Goal: Check status: Check status

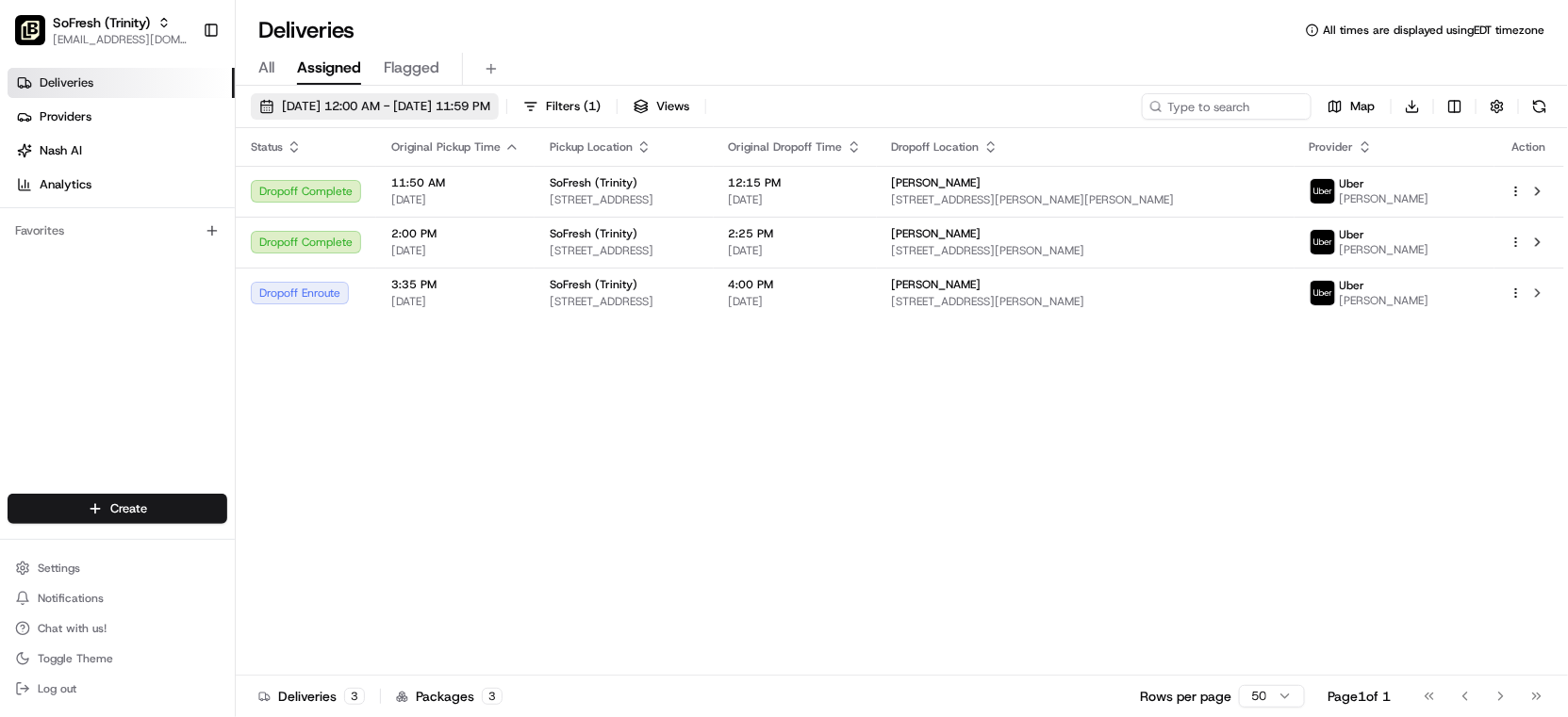
click at [356, 115] on button "[DATE] 12:00 AM - [DATE] 11:59 PM" at bounding box center [374, 106] width 248 height 27
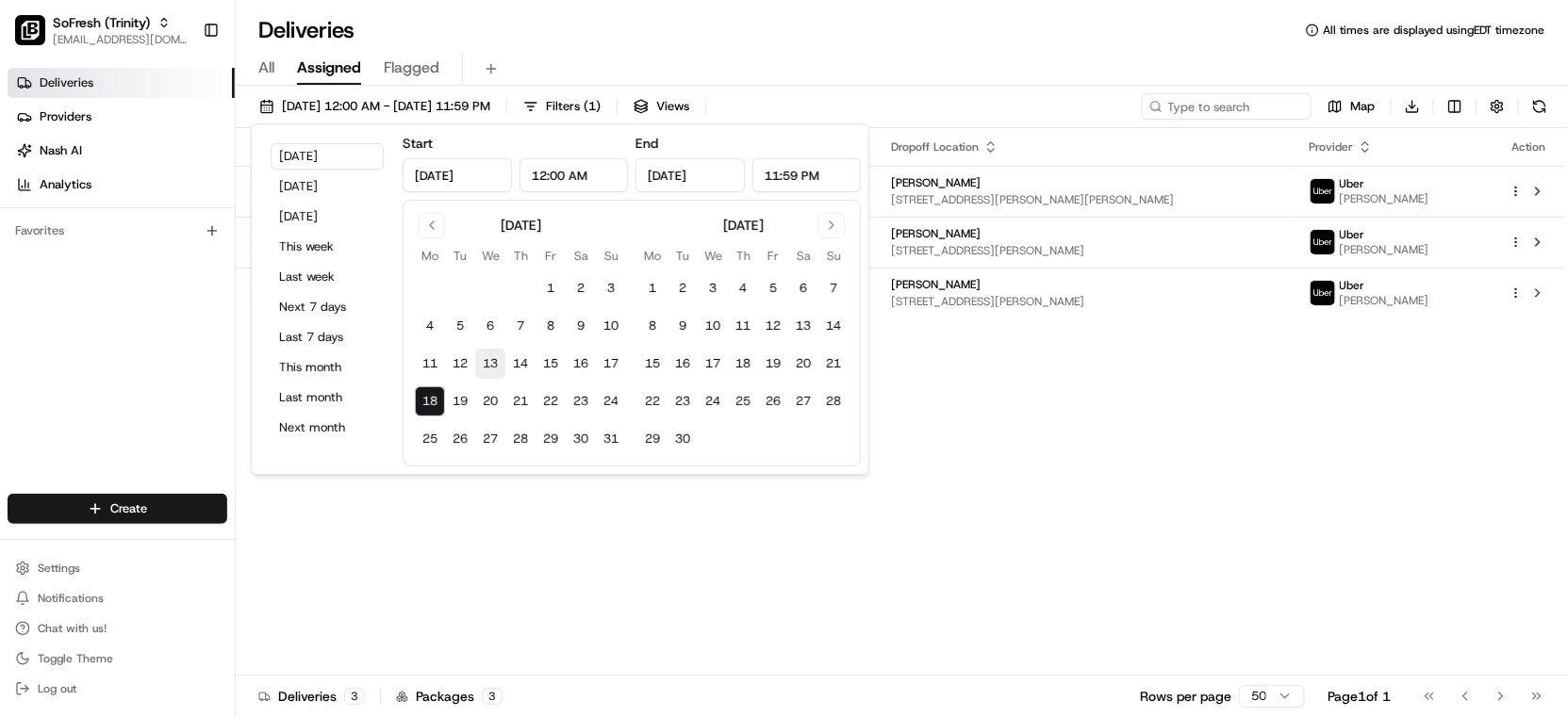
click at [492, 371] on button "13" at bounding box center [490, 363] width 30 height 30
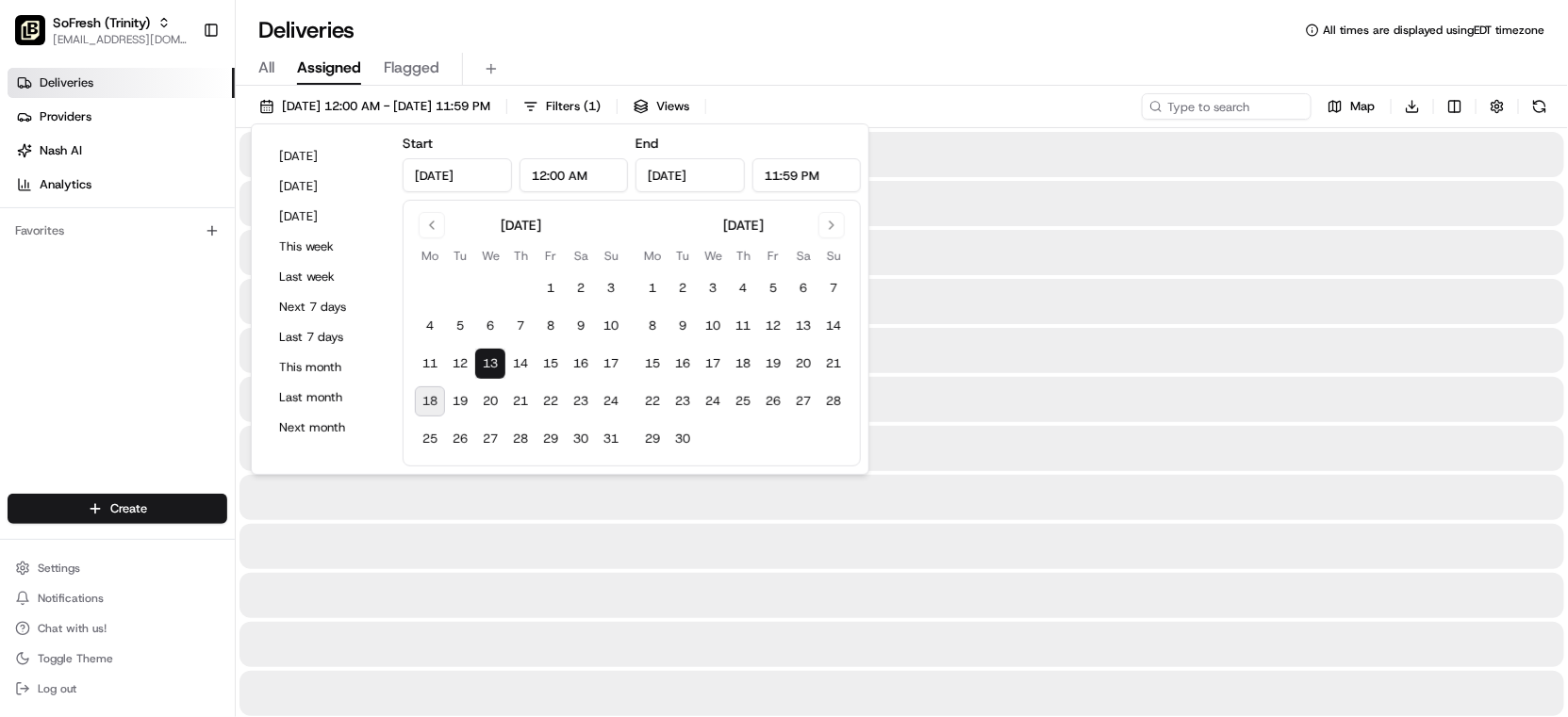
type input "[DATE]"
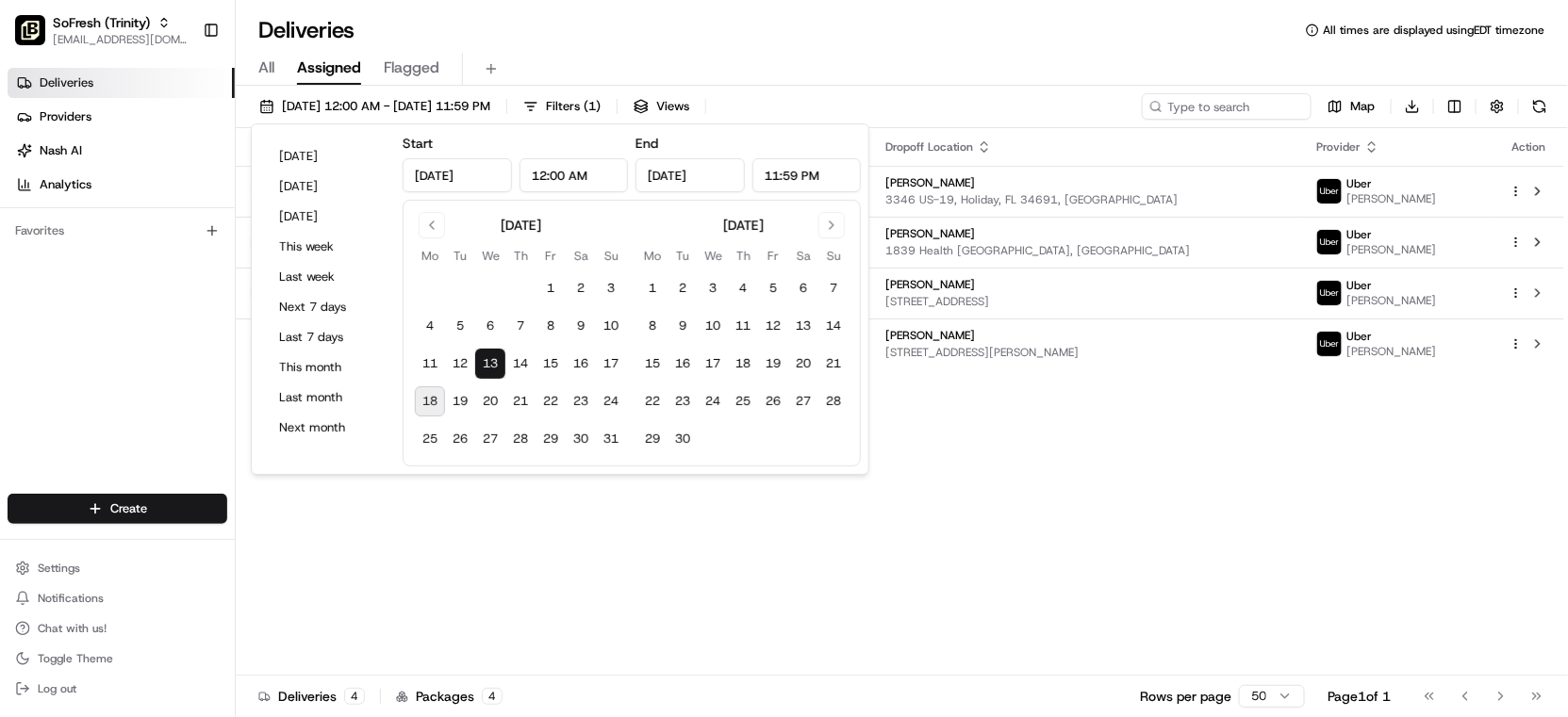
click at [604, 78] on div "All Assigned Flagged" at bounding box center [901, 68] width 1332 height 33
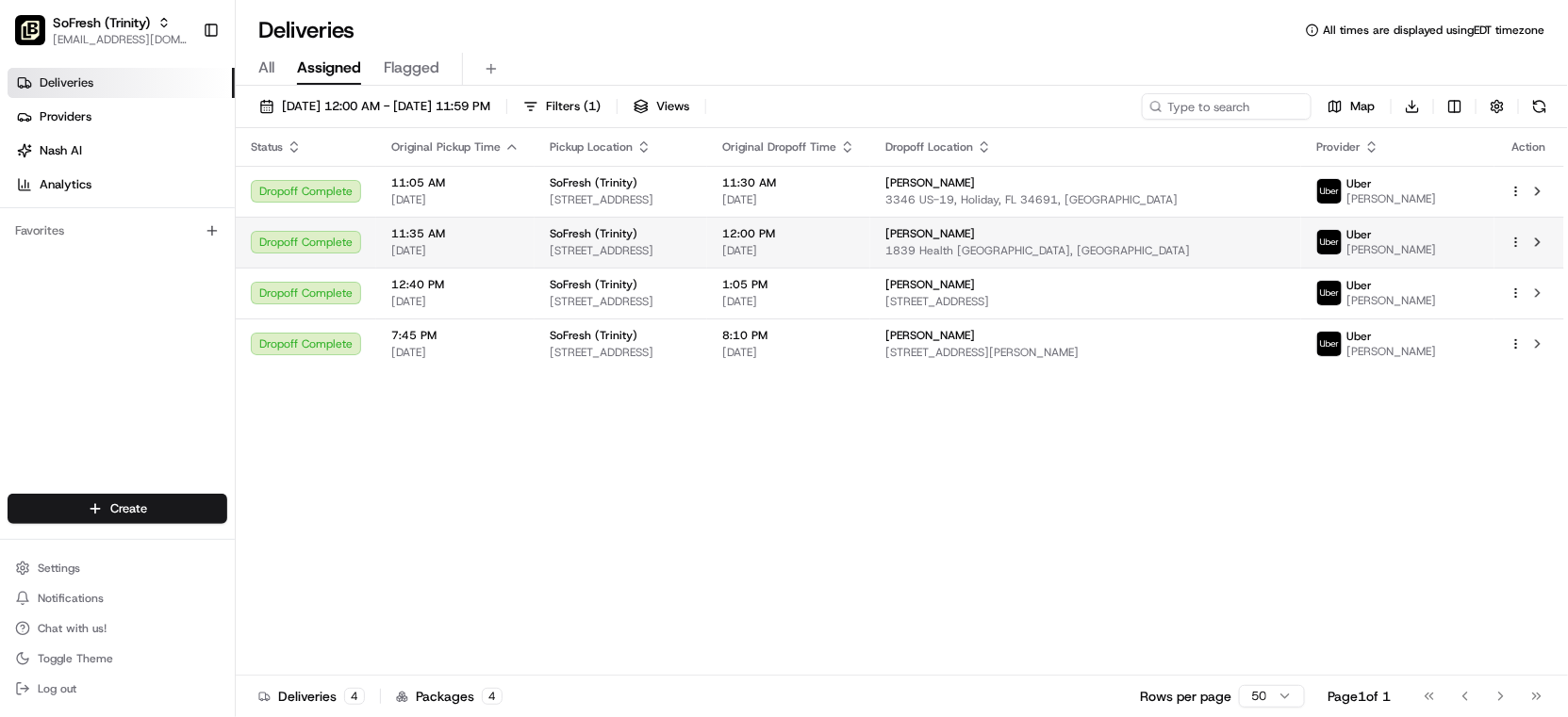
click at [1102, 244] on span "1839 Health [GEOGRAPHIC_DATA], [GEOGRAPHIC_DATA]" at bounding box center [1086, 251] width 401 height 15
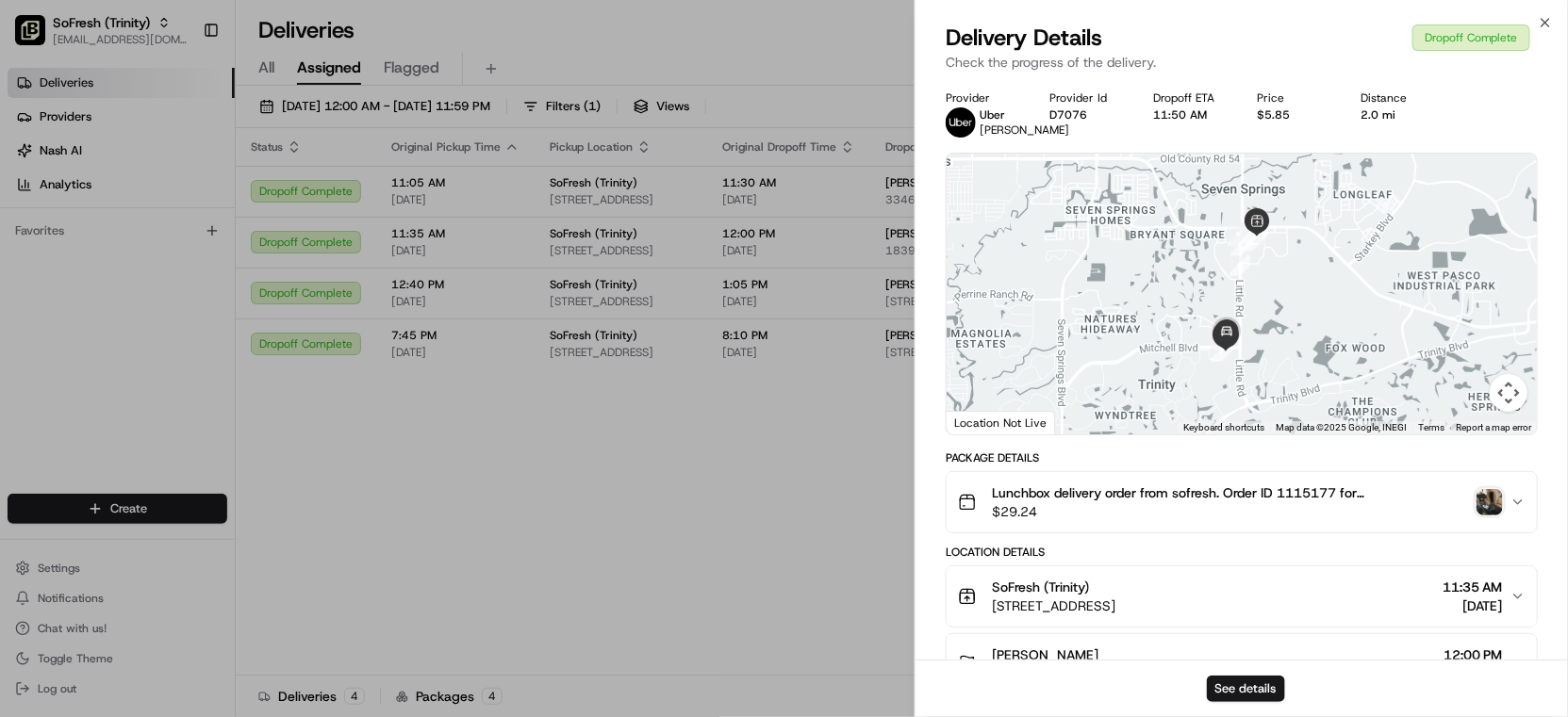
click at [1492, 514] on img "button" at bounding box center [1490, 502] width 27 height 27
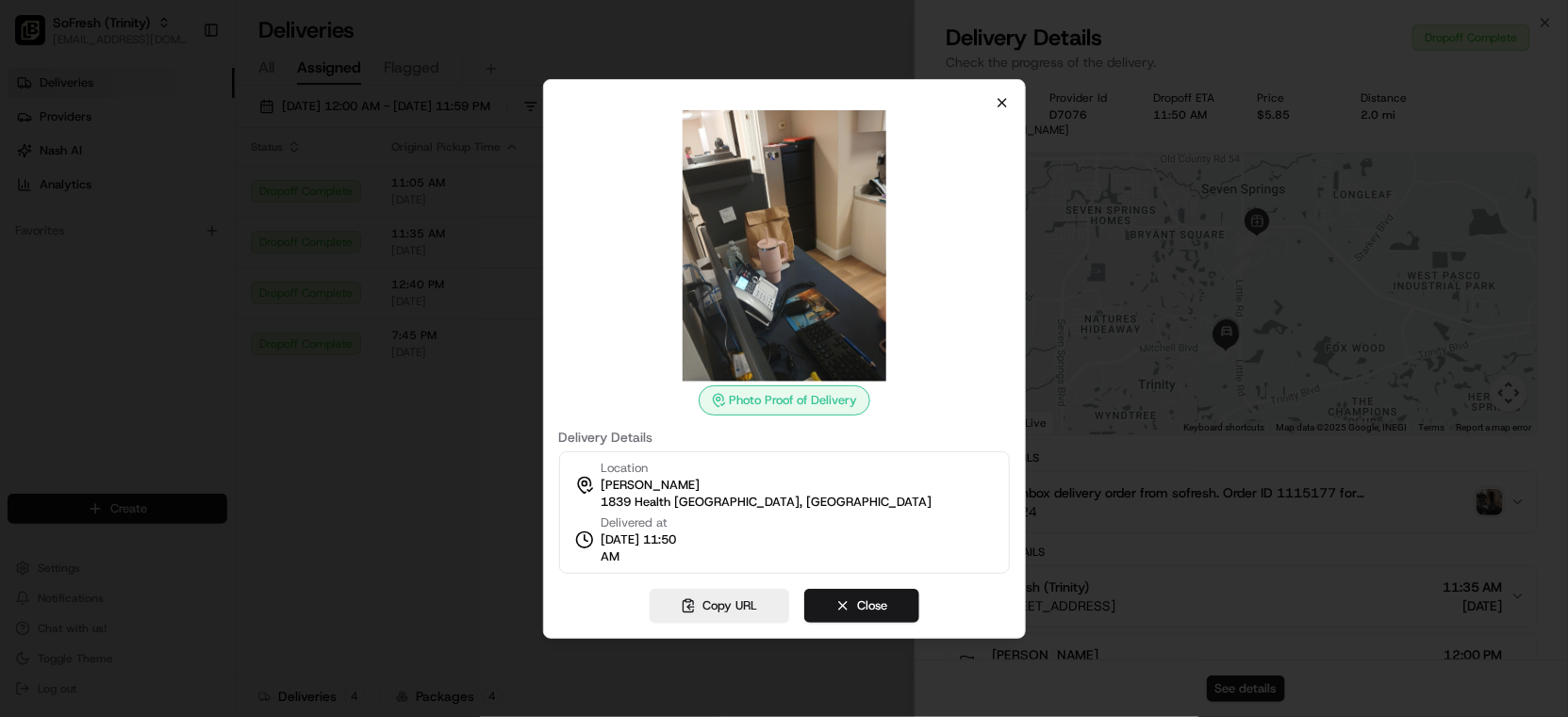
click at [1000, 104] on icon "button" at bounding box center [1001, 102] width 15 height 15
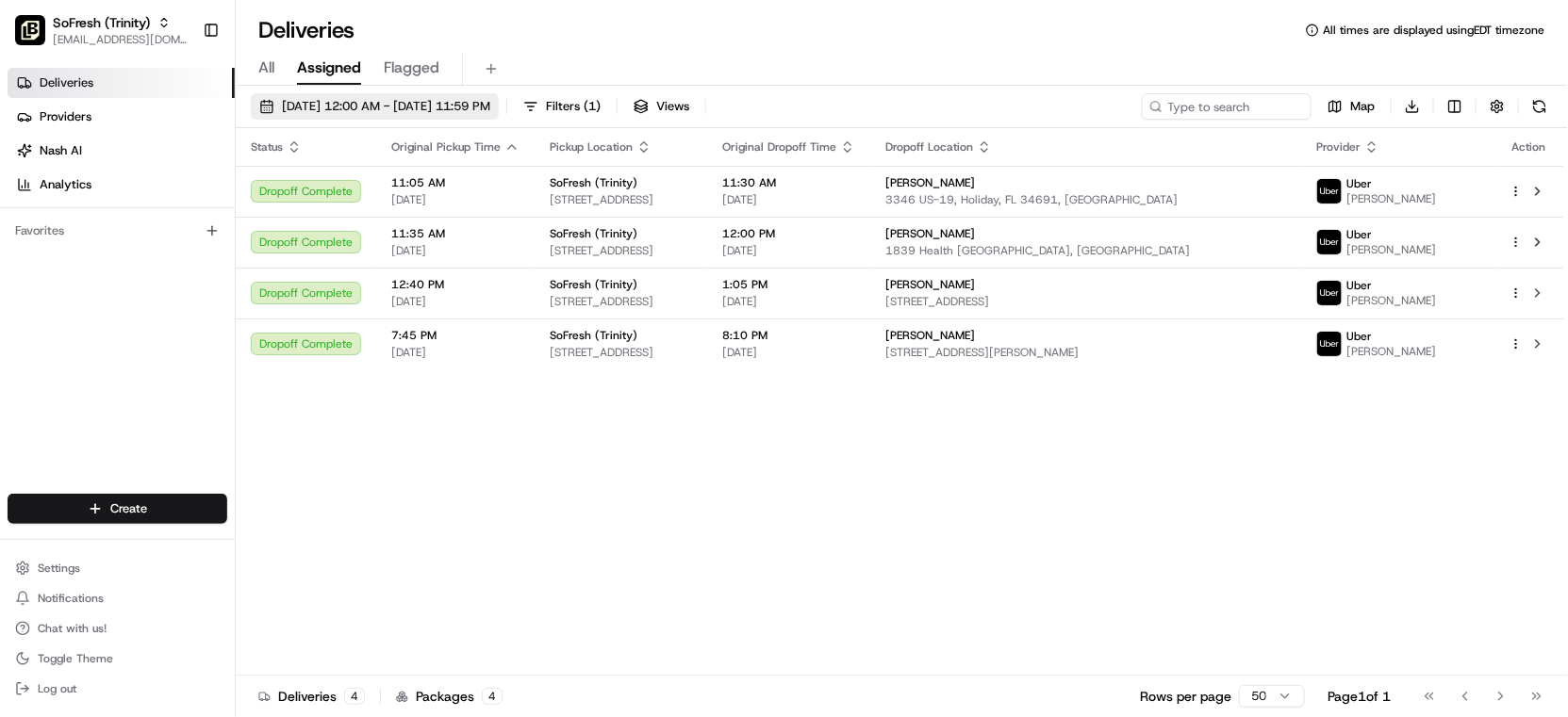
click at [329, 104] on span "[DATE] 12:00 AM - [DATE] 11:59 PM" at bounding box center [386, 106] width 208 height 17
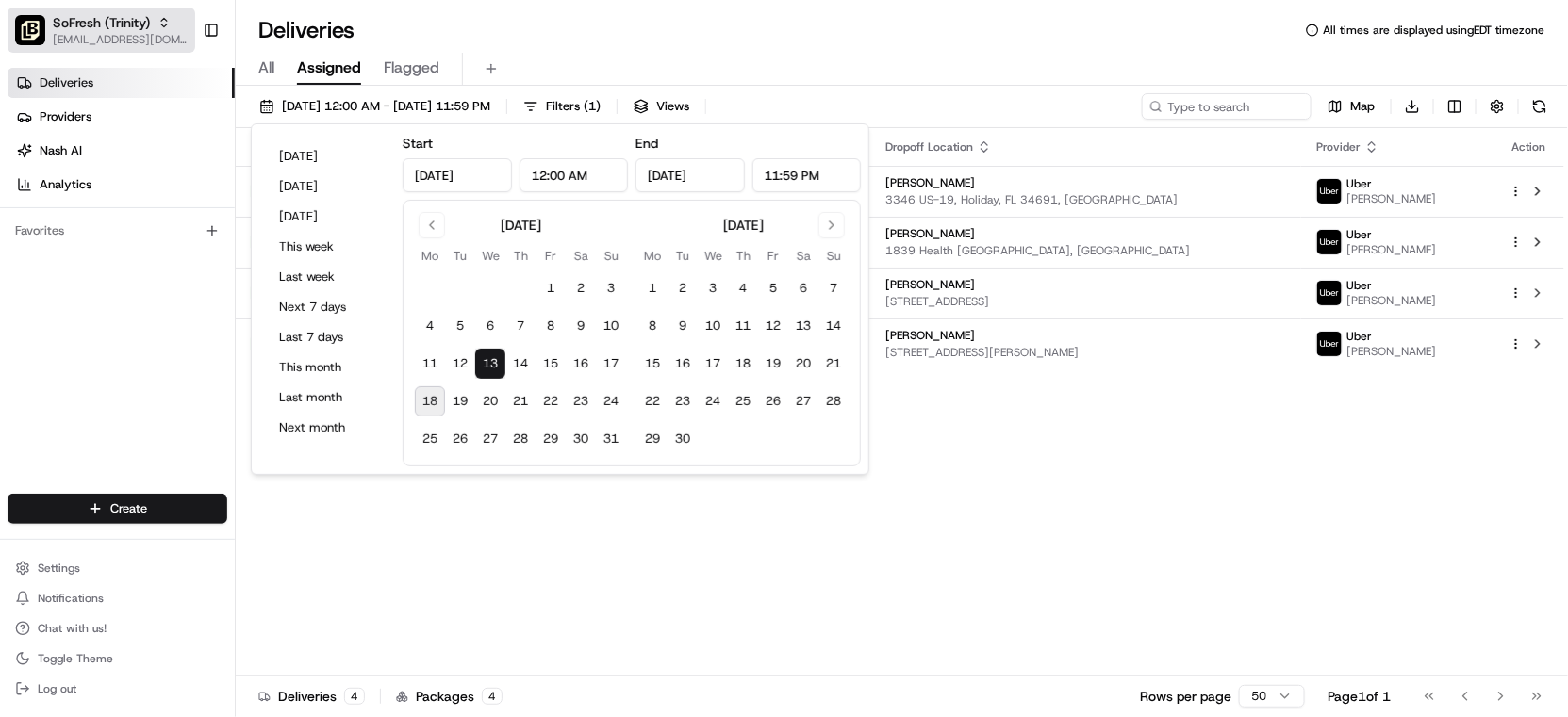
click at [147, 43] on span "[EMAIL_ADDRESS][DOMAIN_NAME]" at bounding box center [120, 39] width 135 height 15
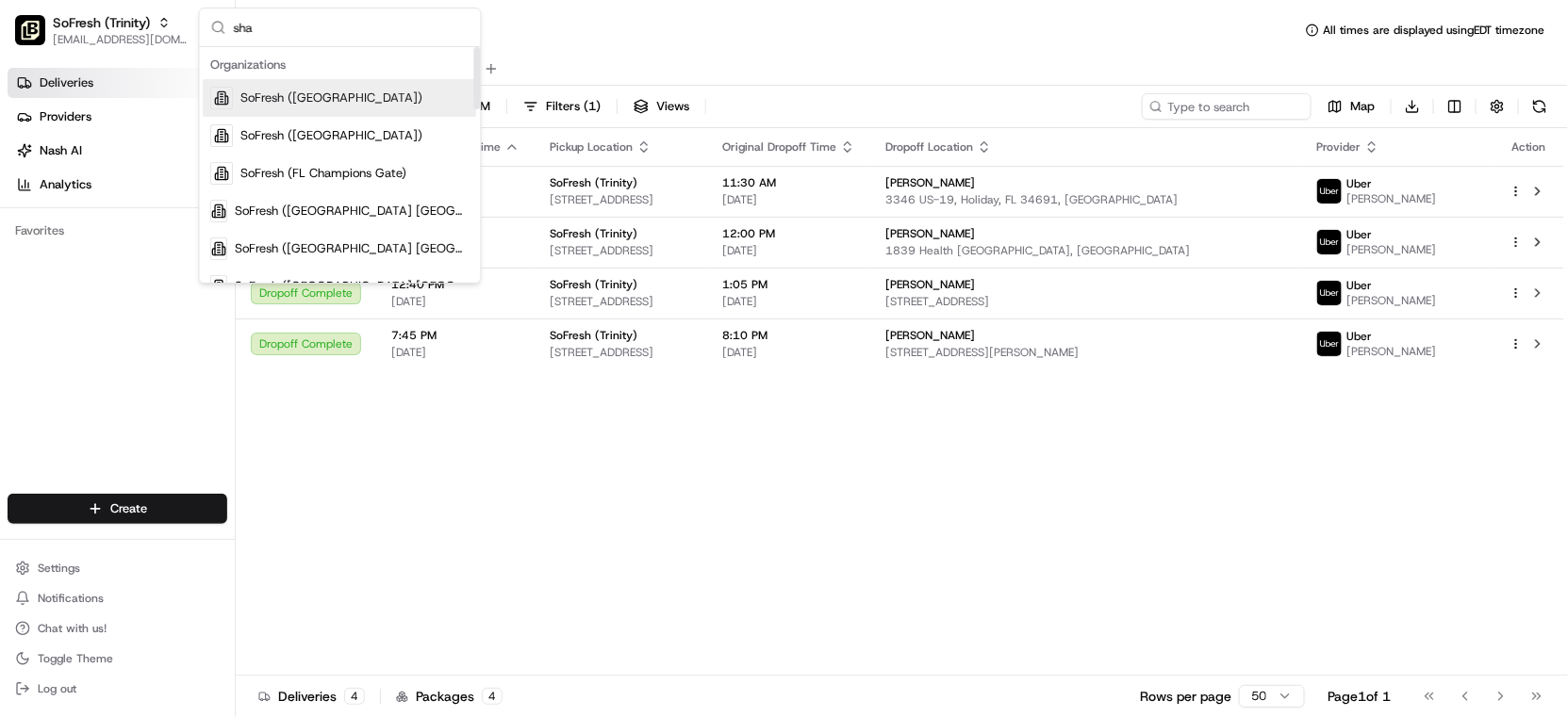
type input "shad"
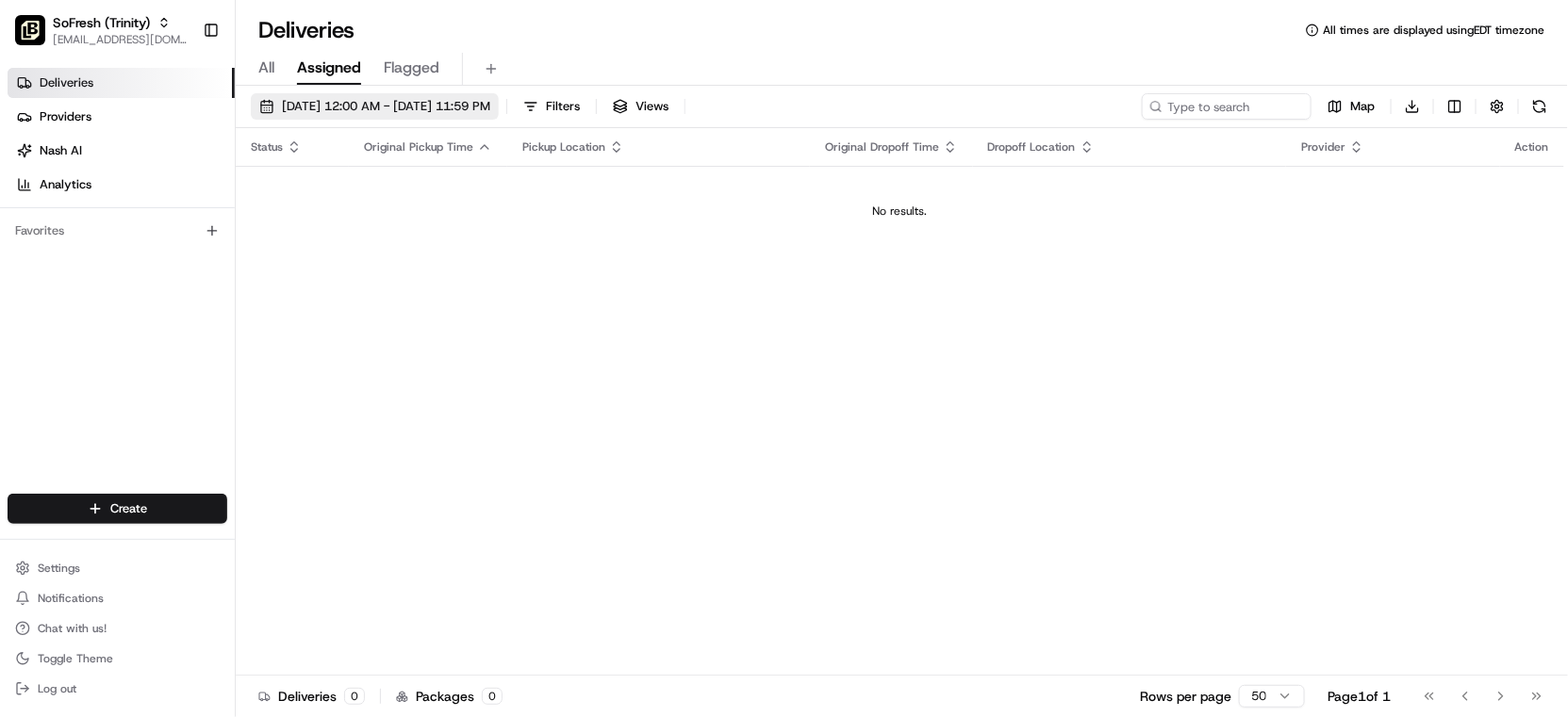
click at [393, 99] on span "[DATE] 12:00 AM - [DATE] 11:59 PM" at bounding box center [386, 106] width 208 height 17
click at [423, 116] on button "[DATE] 12:00 AM - [DATE] 11:59 PM" at bounding box center [374, 106] width 248 height 27
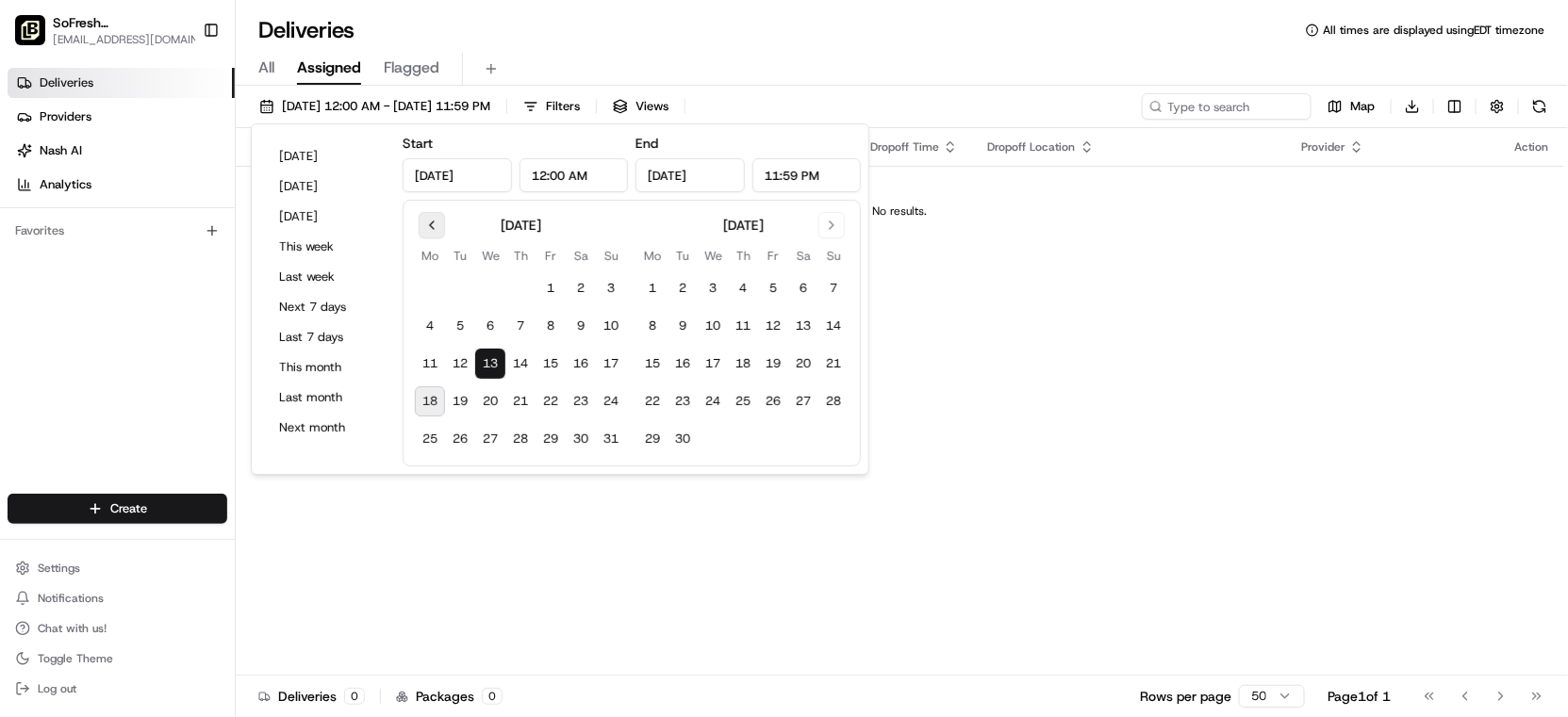
click at [429, 219] on button "Go to previous month" at bounding box center [432, 225] width 27 height 27
click at [579, 328] on button "12" at bounding box center [580, 326] width 30 height 30
type input "[DATE]"
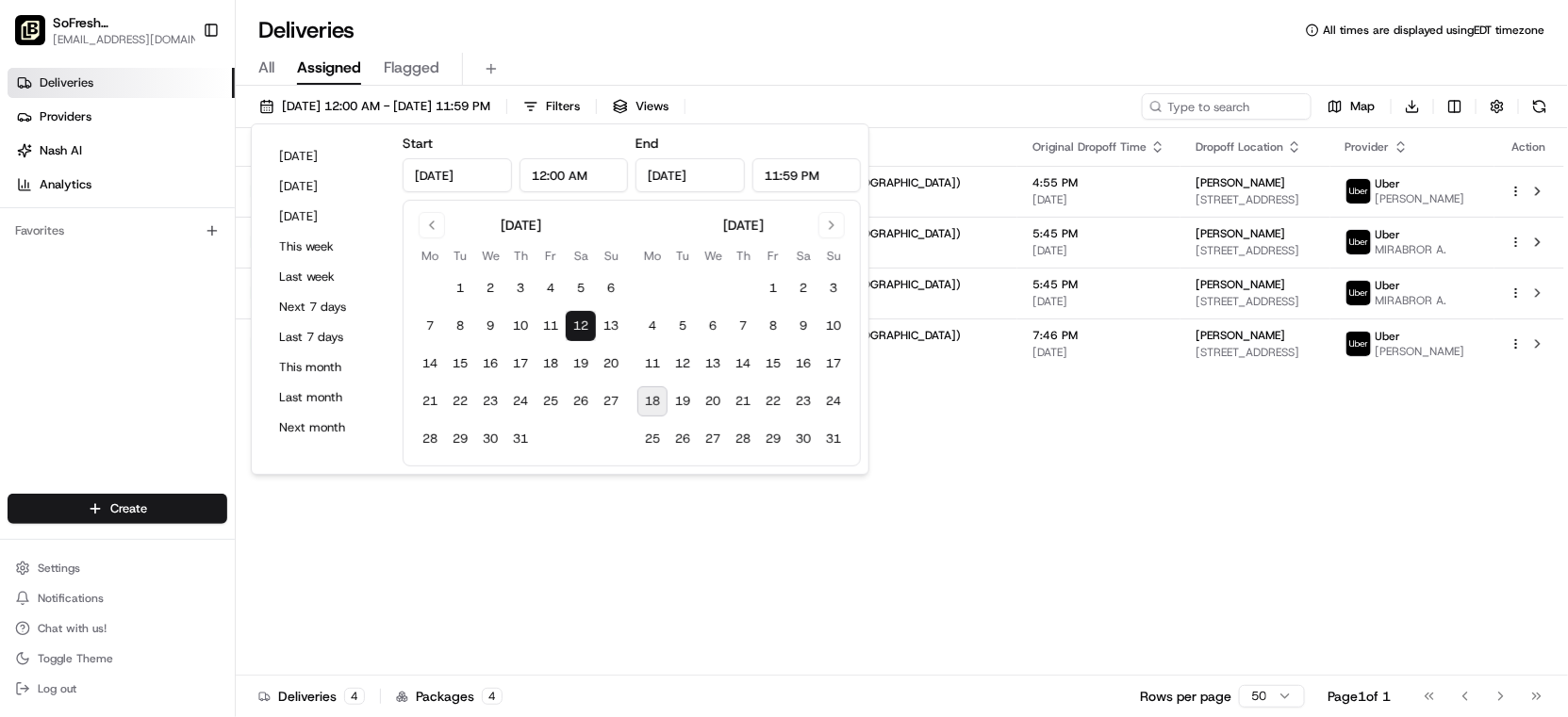
click at [698, 46] on div "All Assigned Flagged" at bounding box center [901, 65] width 1332 height 41
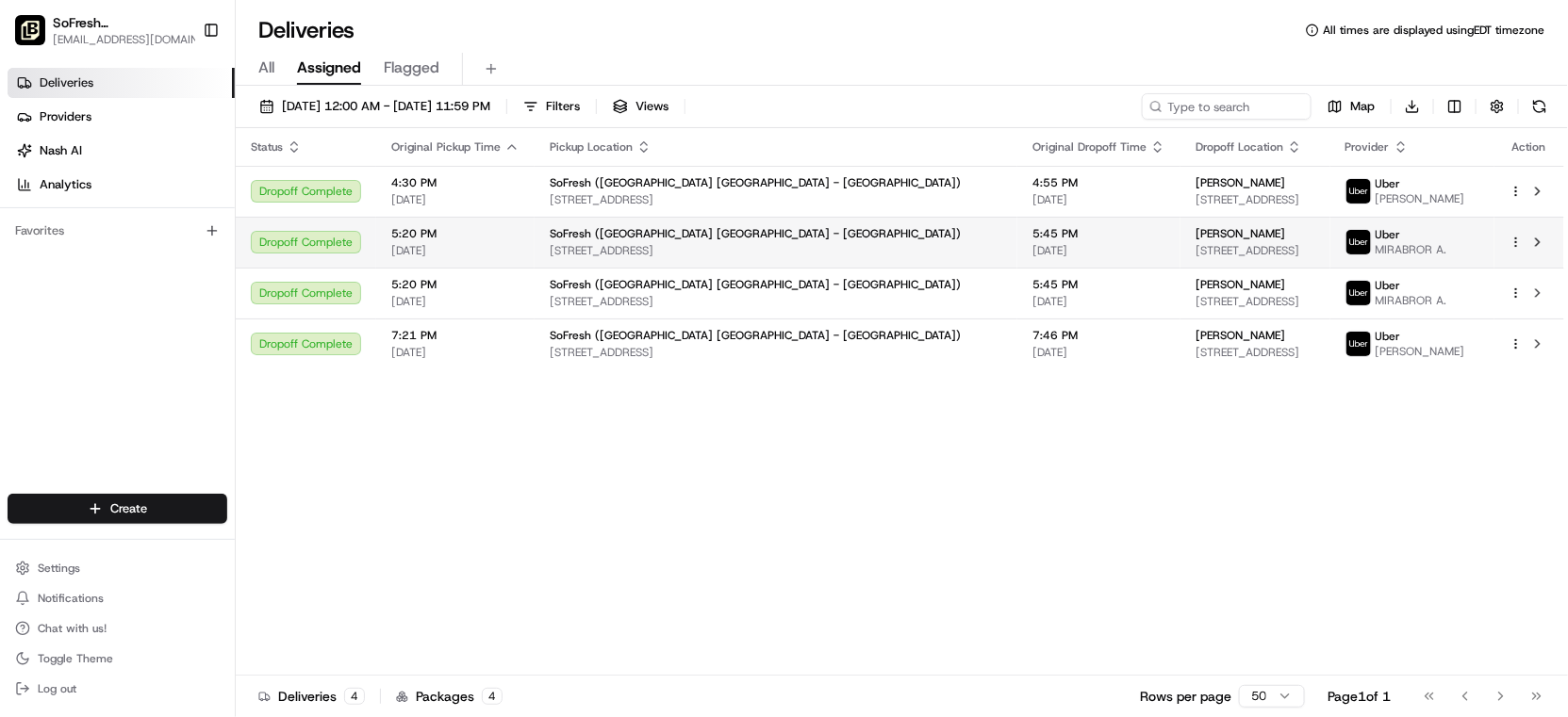
click at [1196, 237] on span "[PERSON_NAME]" at bounding box center [1240, 233] width 89 height 15
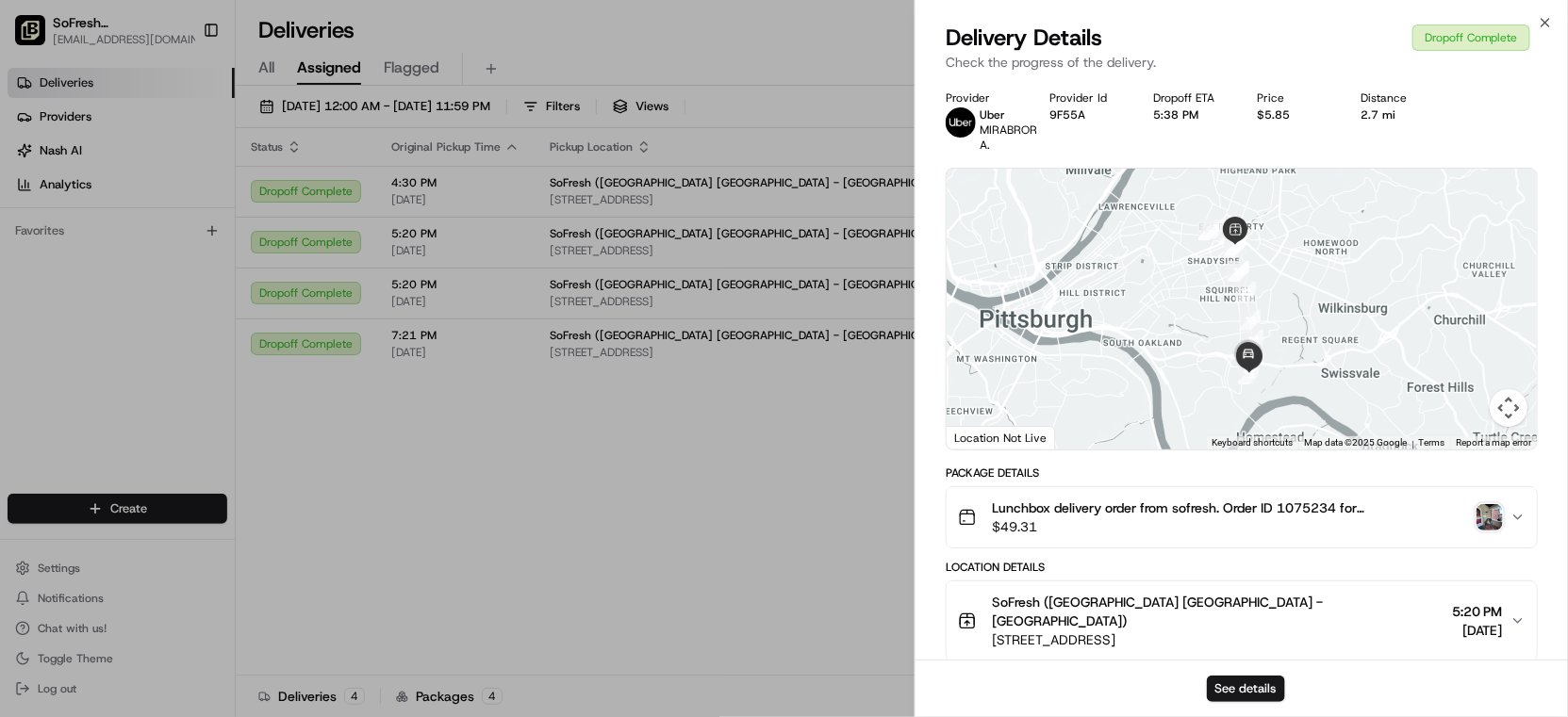
click at [1498, 506] on img "button" at bounding box center [1490, 517] width 27 height 27
